Goal: Task Accomplishment & Management: Manage account settings

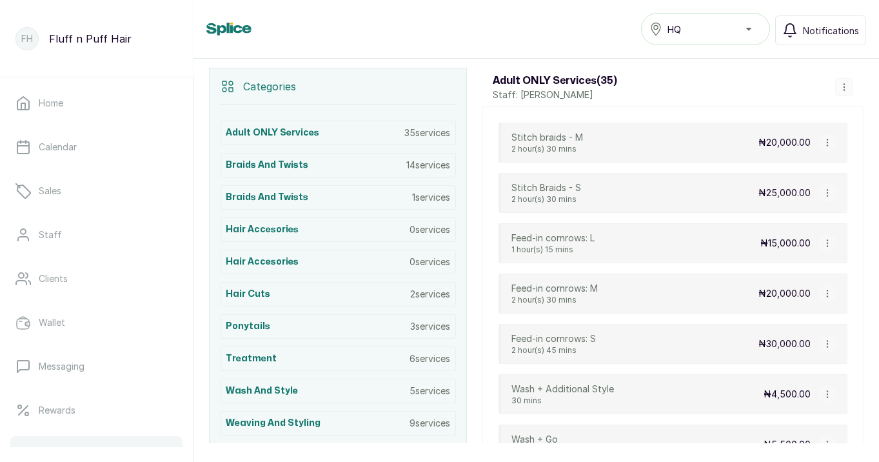
scroll to position [263, 0]
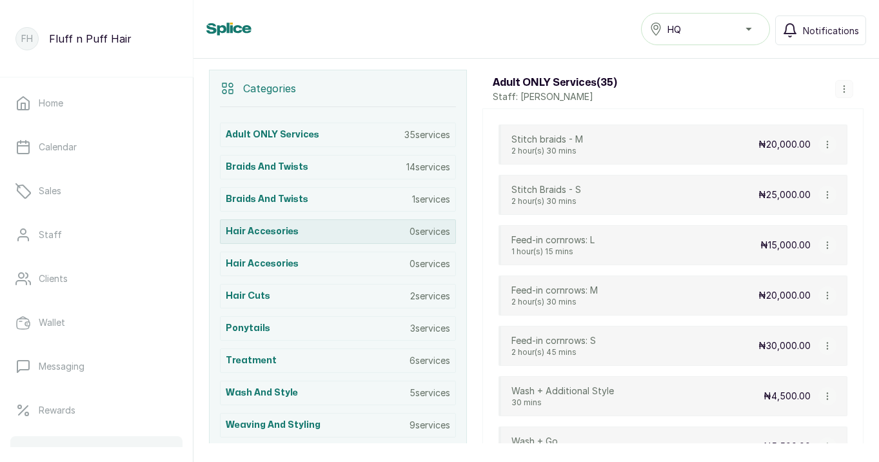
click at [427, 225] on p "0 services" at bounding box center [430, 231] width 41 height 13
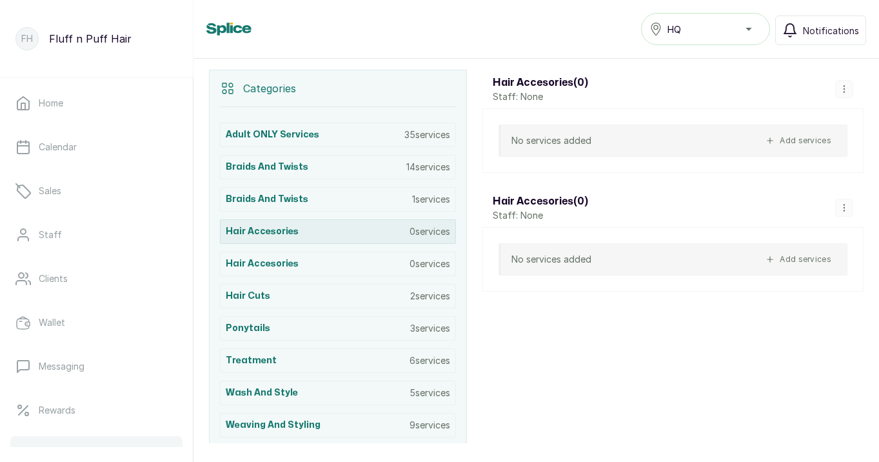
scroll to position [274, 0]
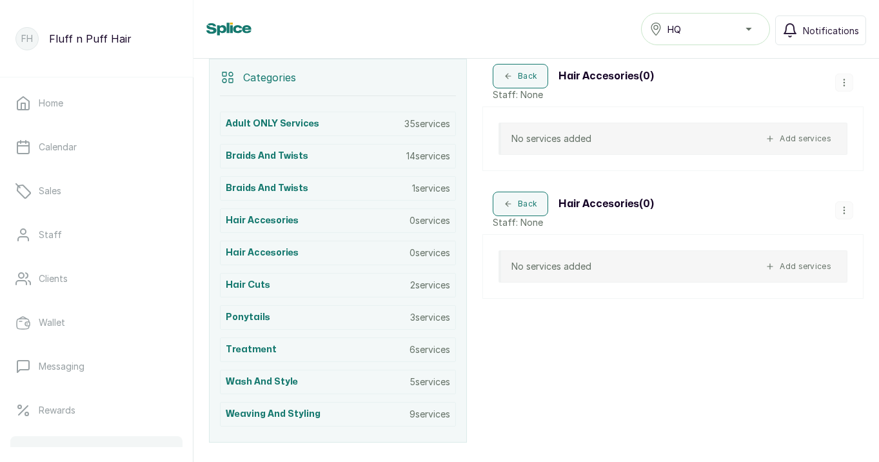
click at [843, 83] on icon "button" at bounding box center [844, 82] width 9 height 9
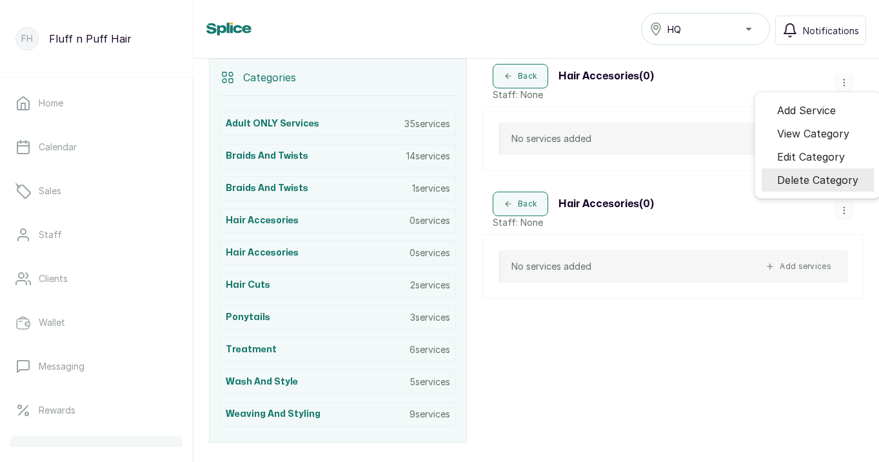
click at [793, 183] on span "Delete Category" at bounding box center [817, 179] width 81 height 15
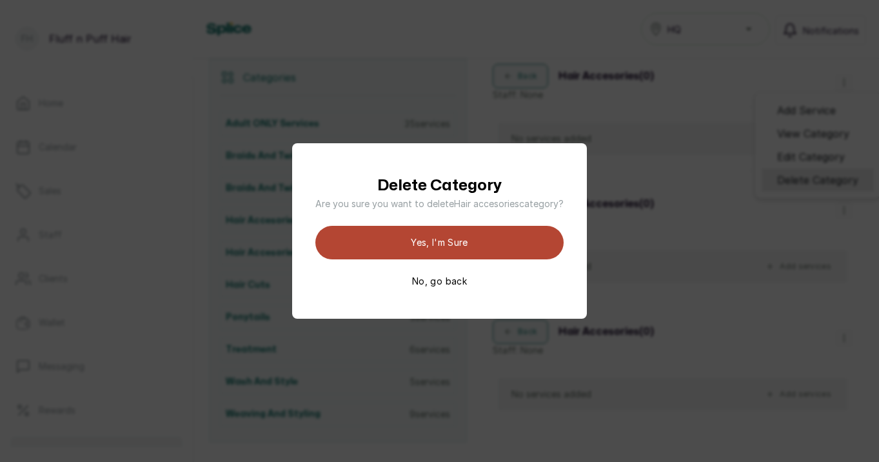
click at [457, 254] on button "Yes, I'm sure" at bounding box center [439, 243] width 248 height 34
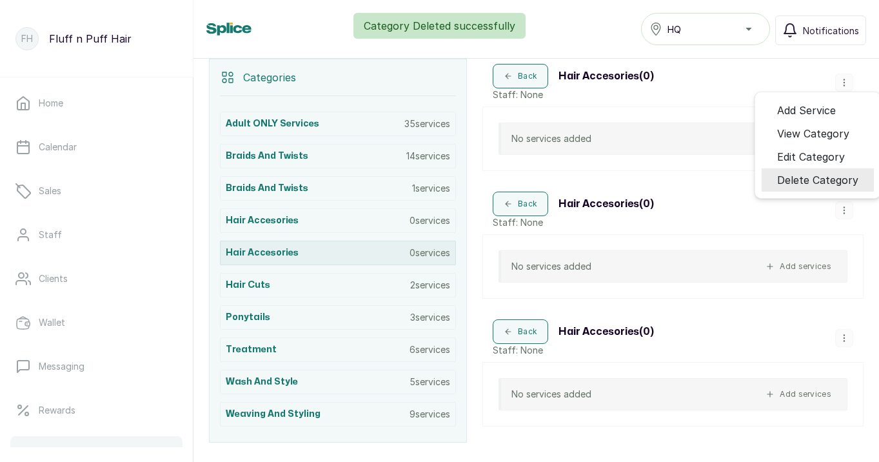
click at [370, 254] on div "Hair accesories 0 services" at bounding box center [338, 253] width 236 height 25
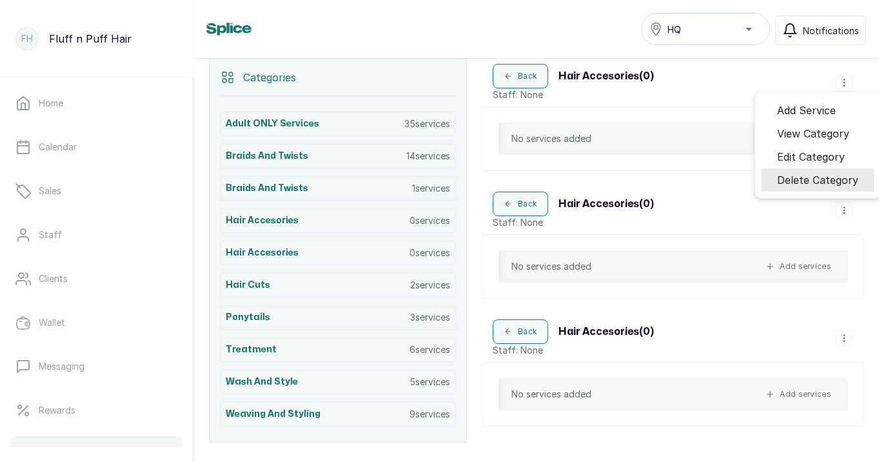
click at [845, 343] on button "button" at bounding box center [845, 338] width 18 height 18
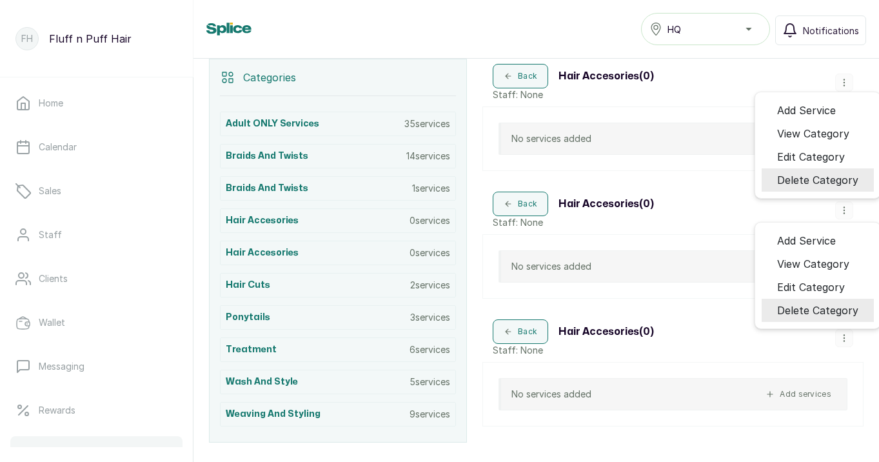
click at [828, 303] on span "Delete Category" at bounding box center [817, 310] width 81 height 15
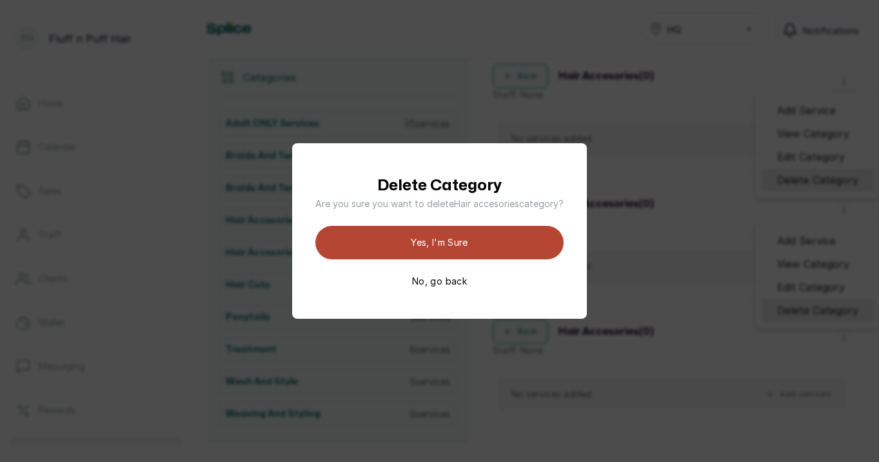
click at [534, 243] on button "Yes, I'm sure" at bounding box center [439, 243] width 248 height 34
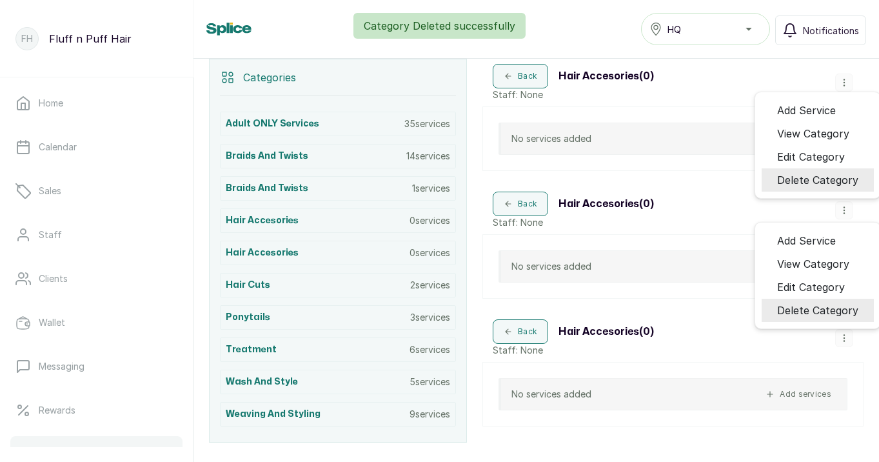
click at [818, 179] on span "Delete Category" at bounding box center [817, 179] width 81 height 15
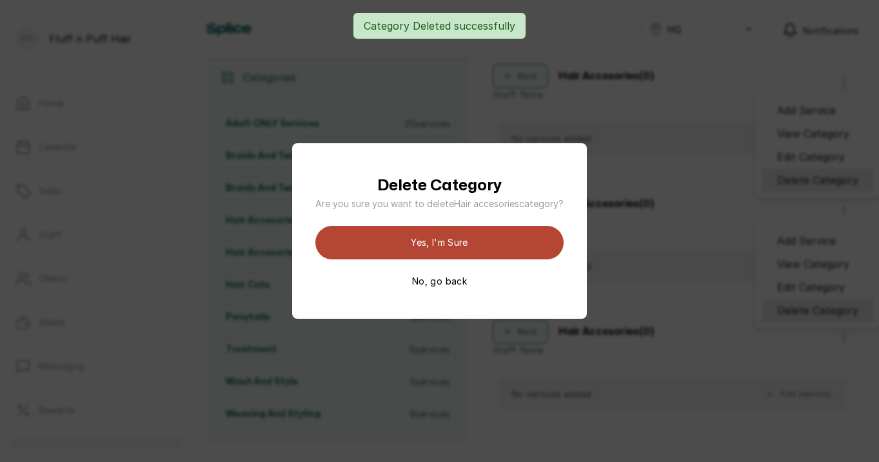
click at [522, 243] on button "Yes, I'm sure" at bounding box center [439, 243] width 248 height 34
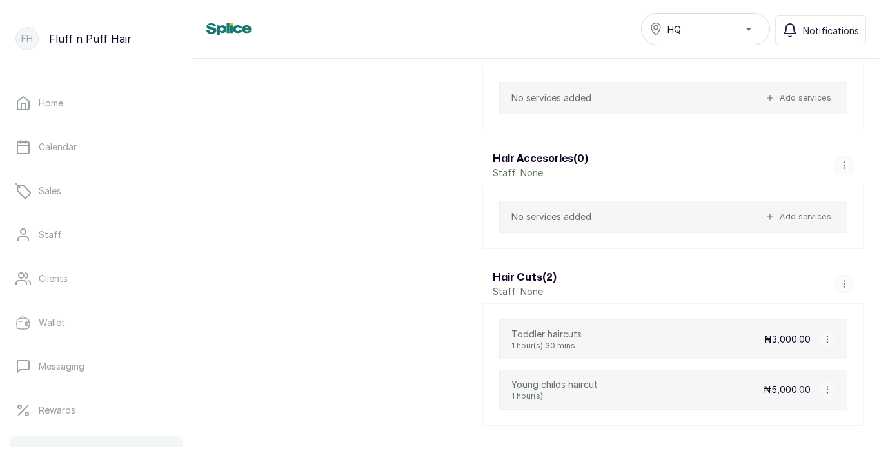
scroll to position [3049, 0]
click at [843, 165] on icon "button" at bounding box center [844, 167] width 9 height 9
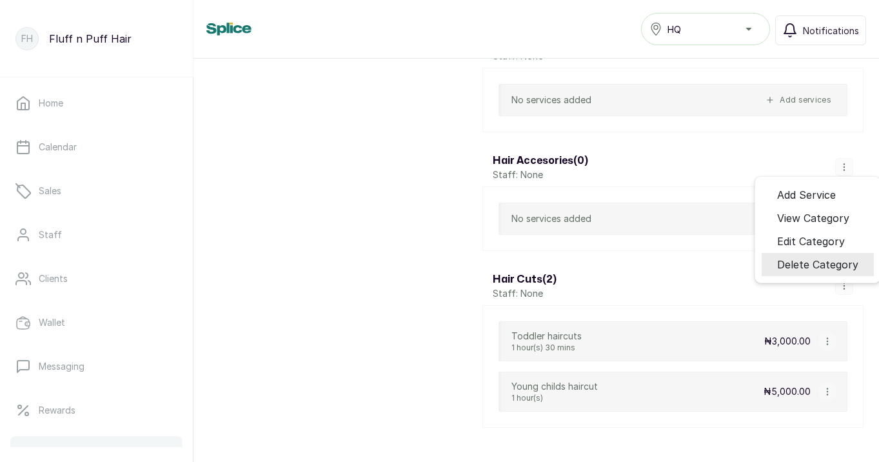
click at [792, 263] on span "Delete Category" at bounding box center [817, 264] width 81 height 15
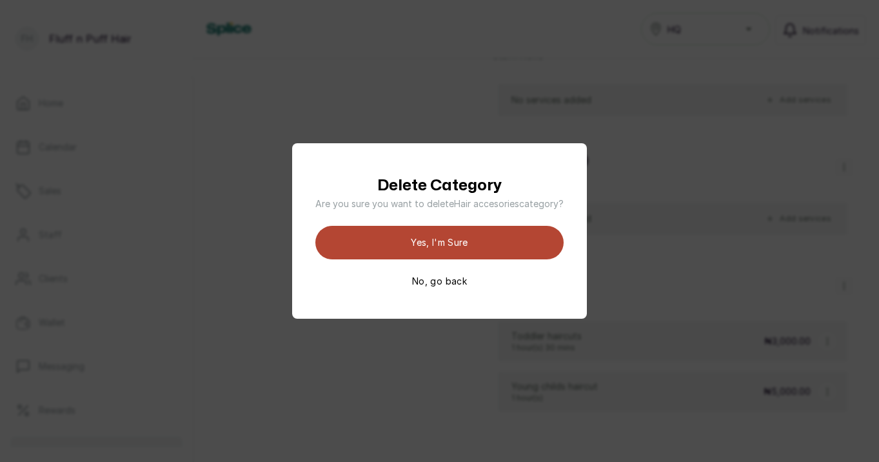
click at [463, 234] on button "Yes, I'm sure" at bounding box center [439, 243] width 248 height 34
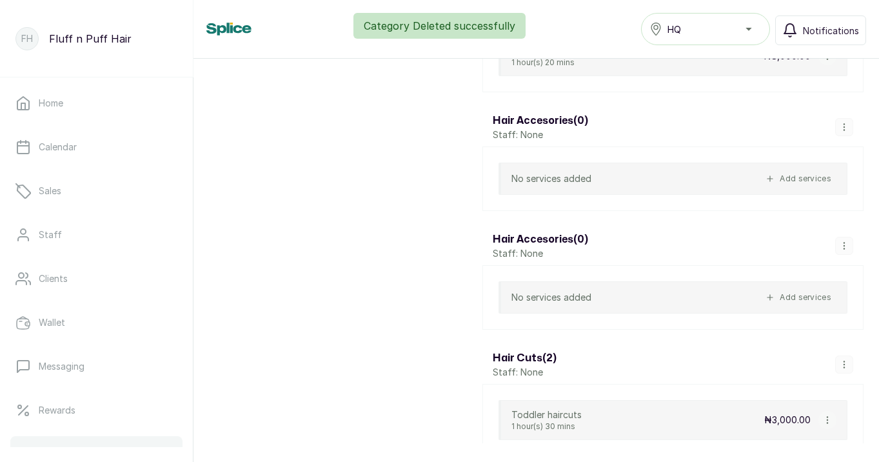
scroll to position [2968, 0]
